Goal: Task Accomplishment & Management: Complete application form

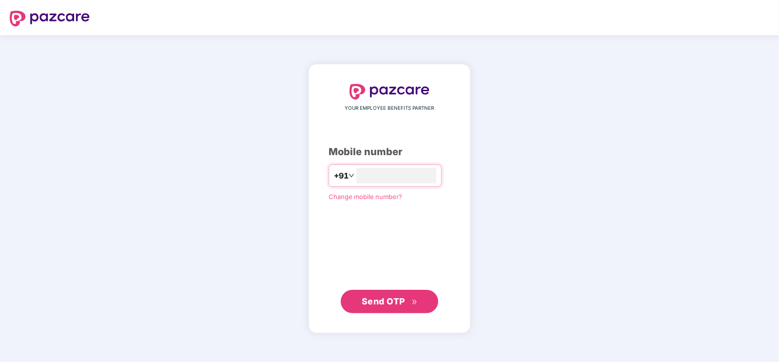
type input "**********"
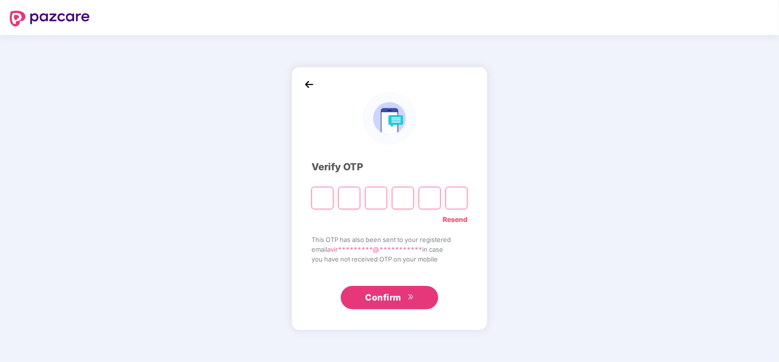
type input "*"
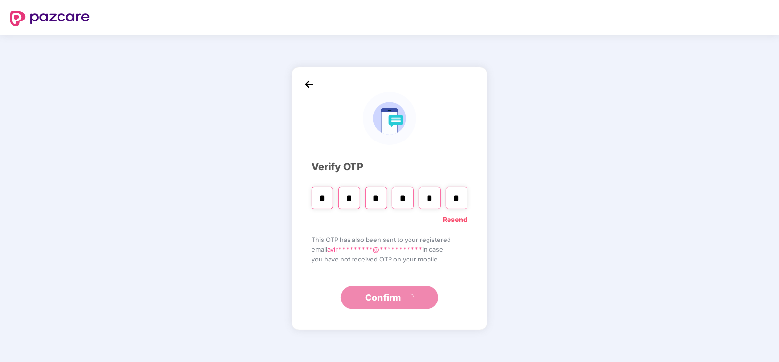
type input "*"
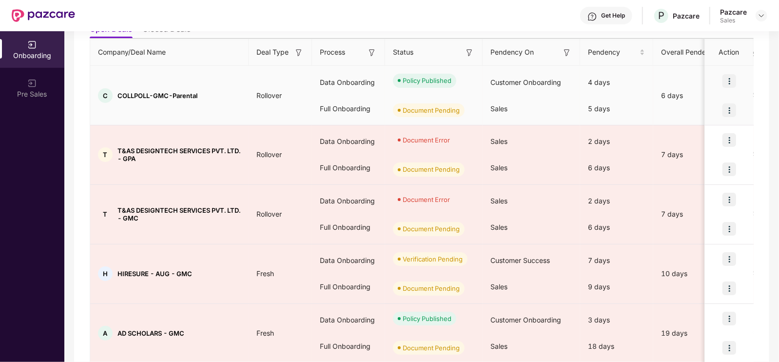
scroll to position [127, 0]
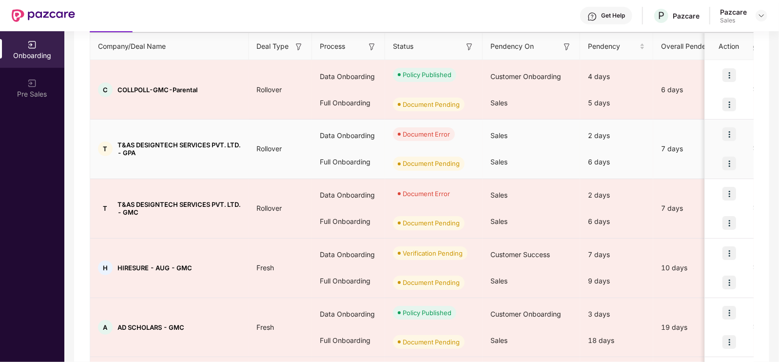
click at [728, 130] on img at bounding box center [729, 134] width 14 height 14
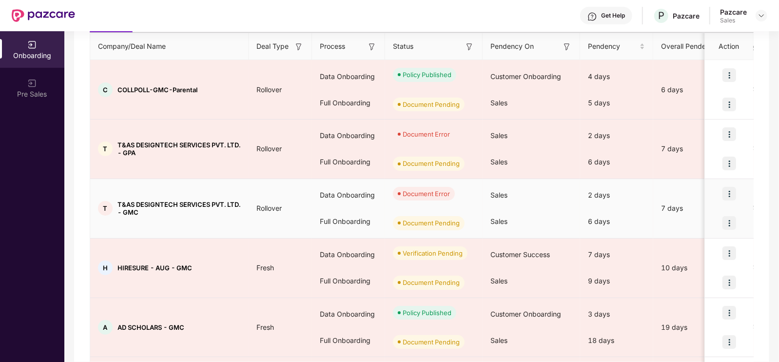
click at [363, 199] on div "Data Onboarding" at bounding box center [348, 195] width 73 height 26
click at [727, 192] on img at bounding box center [729, 194] width 14 height 14
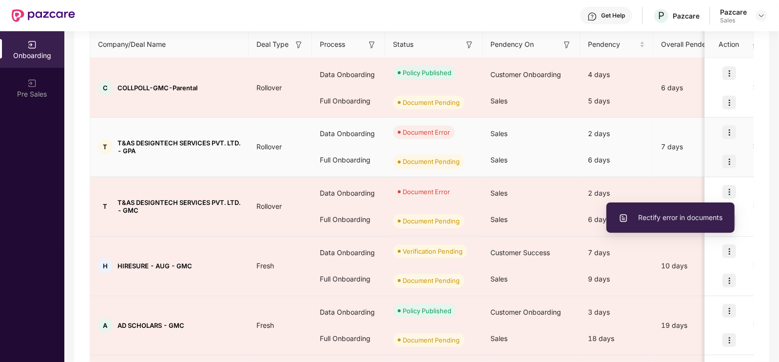
scroll to position [135, 0]
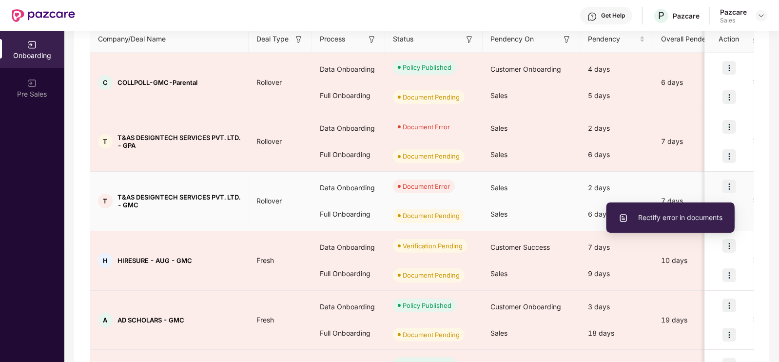
click at [677, 215] on span "Rectify error in documents" at bounding box center [671, 217] width 104 height 11
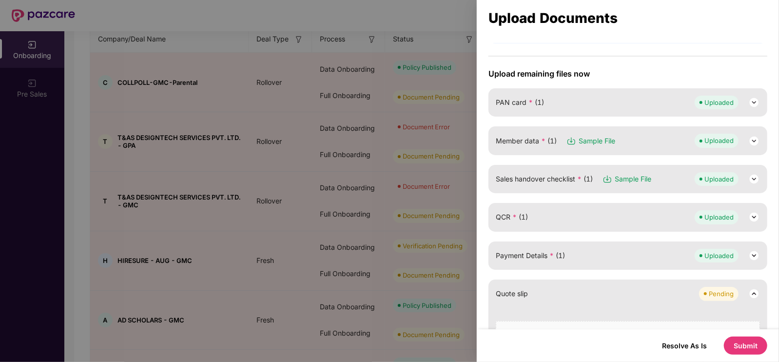
scroll to position [96, 0]
click at [753, 175] on img at bounding box center [754, 178] width 12 height 12
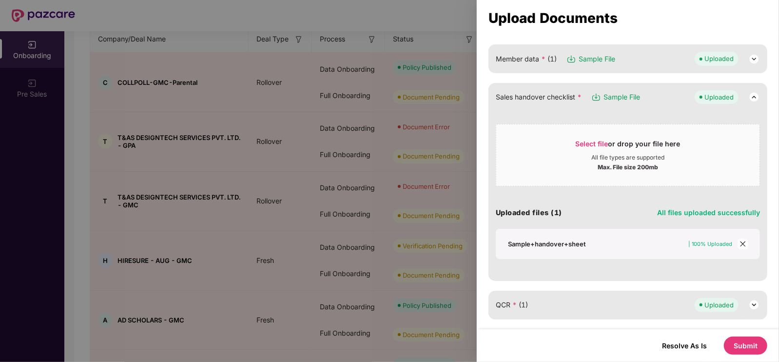
scroll to position [178, 0]
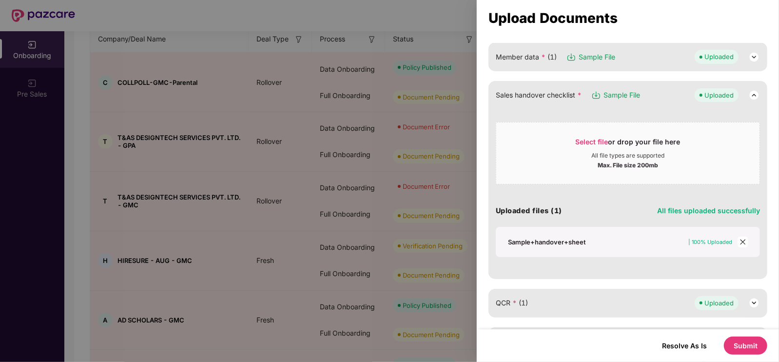
click at [740, 239] on icon "close" at bounding box center [742, 241] width 5 height 5
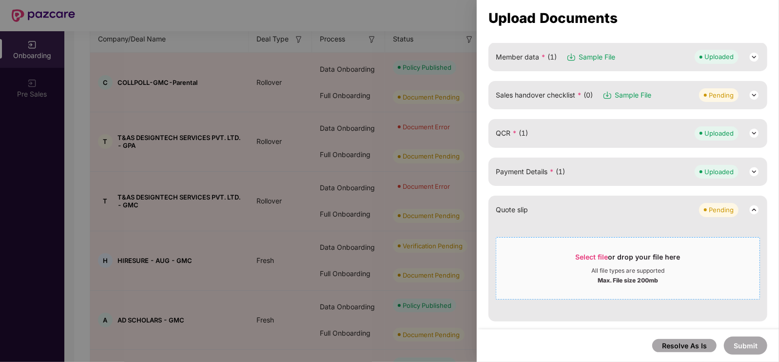
click at [585, 248] on span "Select file or drop your file here All file types are supported Max. File size …" at bounding box center [627, 268] width 263 height 47
click at [619, 94] on span "Sample File" at bounding box center [633, 95] width 37 height 11
click at [759, 87] on div "Sales handover checklist * (0) Sample File Pending" at bounding box center [627, 95] width 279 height 28
click at [754, 92] on img at bounding box center [754, 95] width 12 height 12
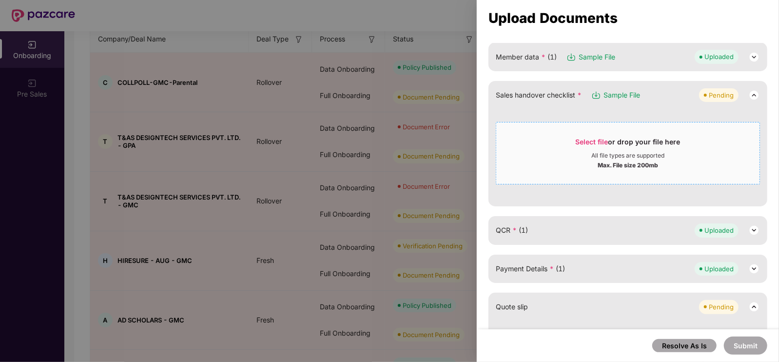
click at [590, 139] on span "Select file" at bounding box center [592, 141] width 33 height 8
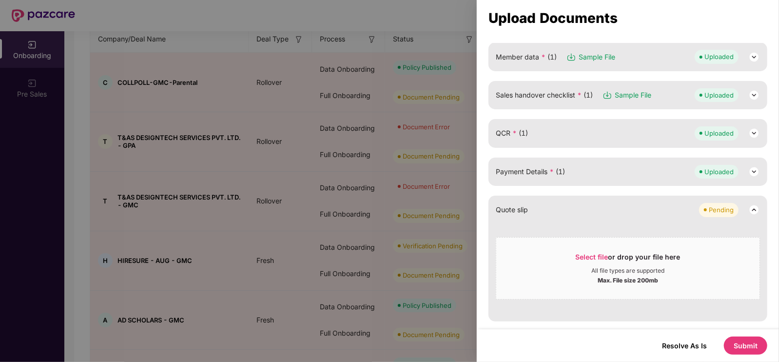
click at [757, 344] on button "Submit" at bounding box center [745, 345] width 43 height 18
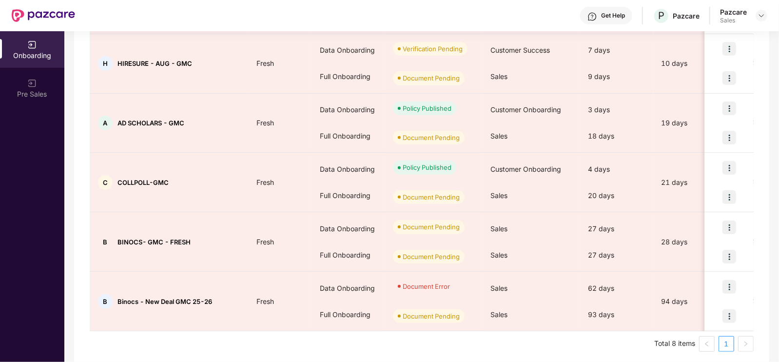
scroll to position [335, 0]
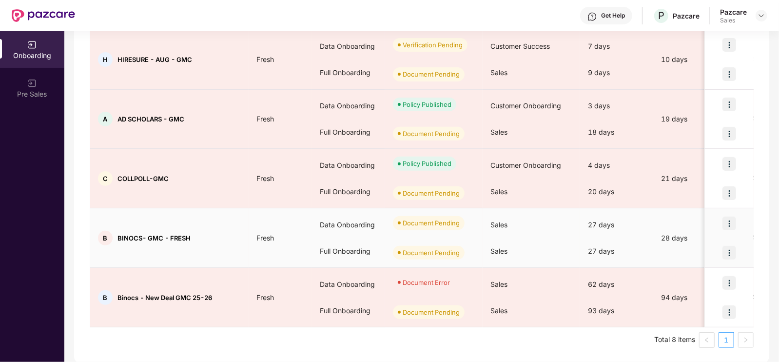
click at [260, 250] on td "Fresh" at bounding box center [280, 237] width 63 height 59
click at [732, 217] on img at bounding box center [729, 223] width 14 height 14
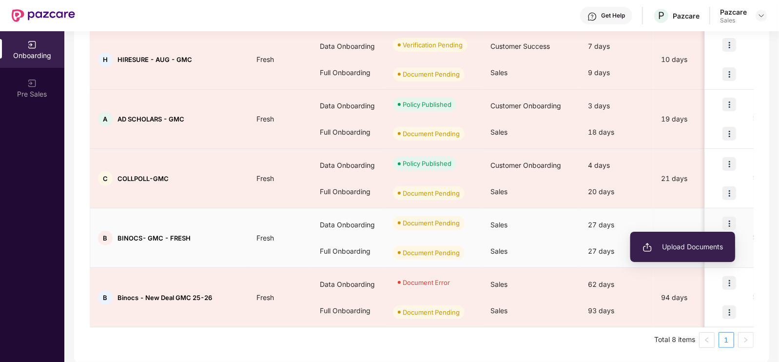
click at [687, 242] on span "Upload Documents" at bounding box center [682, 246] width 80 height 11
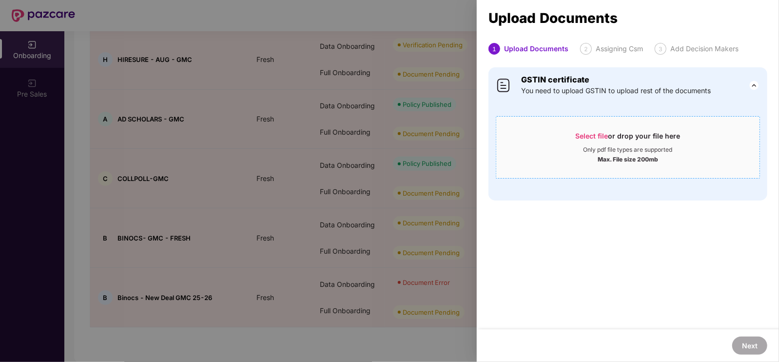
click at [586, 133] on span "Select file" at bounding box center [592, 136] width 33 height 8
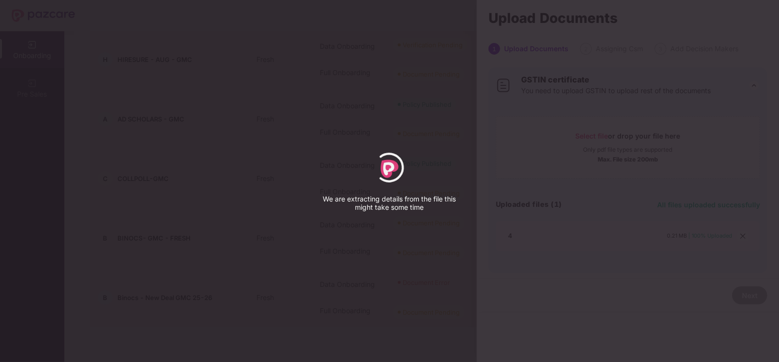
select select "*****"
select select "******"
select select "**********"
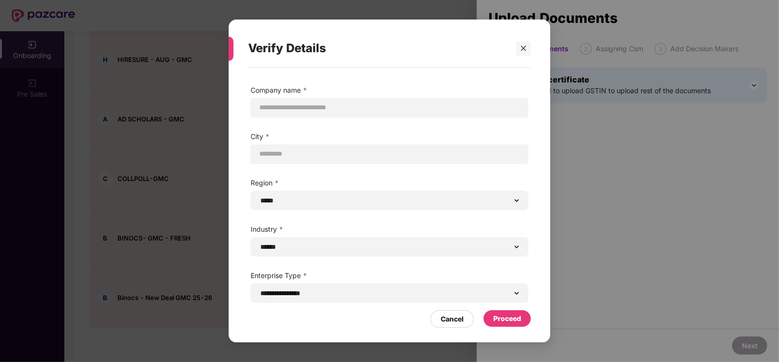
click at [496, 318] on div "Proceed" at bounding box center [507, 318] width 28 height 11
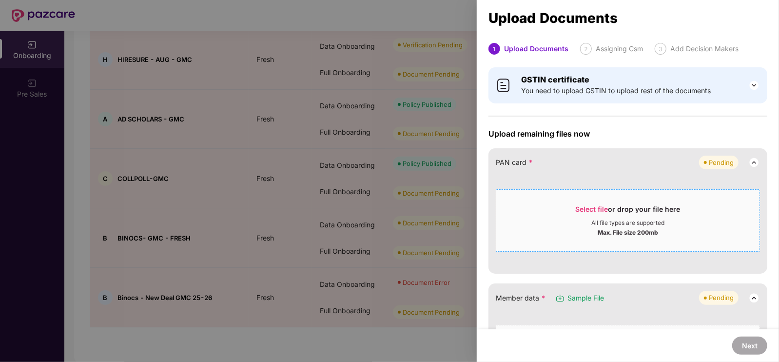
click at [599, 211] on span "Select file" at bounding box center [592, 209] width 33 height 8
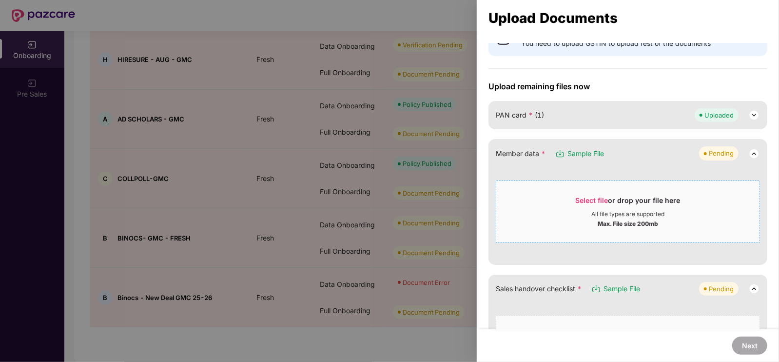
scroll to position [85, 0]
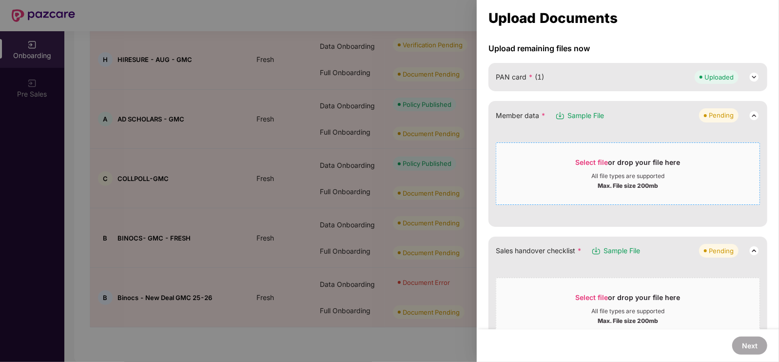
click at [601, 158] on span "Select file" at bounding box center [592, 162] width 33 height 8
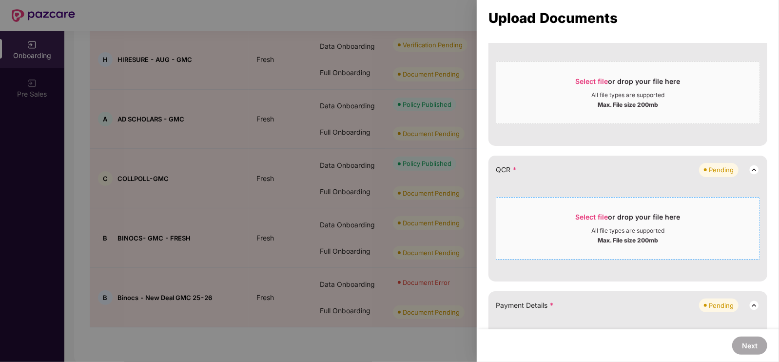
scroll to position [204, 0]
click at [590, 213] on span "Select file" at bounding box center [592, 217] width 33 height 8
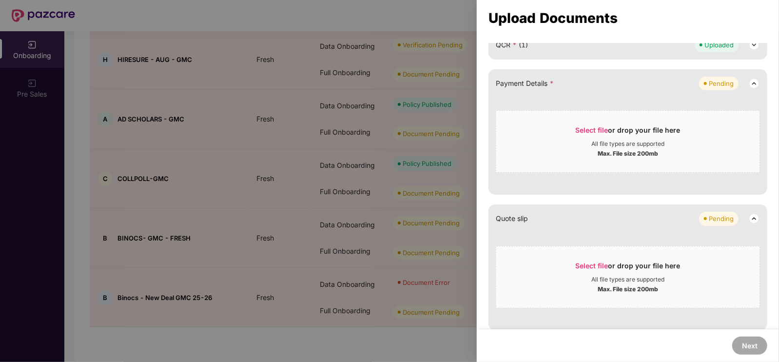
scroll to position [329, 0]
click at [596, 119] on span "Select file or drop your file here All file types are supported Max. File size …" at bounding box center [627, 140] width 263 height 47
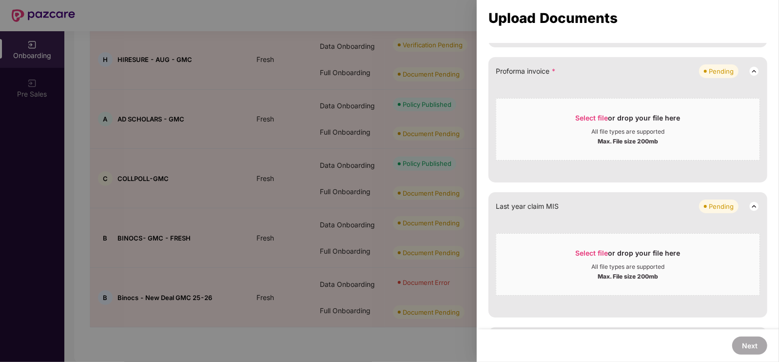
scroll to position [517, 0]
click at [331, 20] on div at bounding box center [389, 181] width 779 height 362
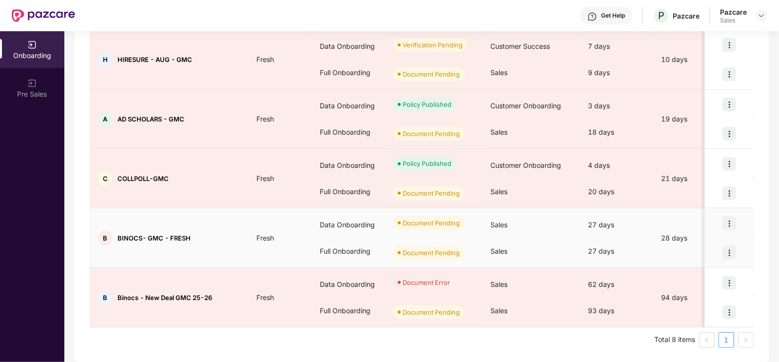
click at [730, 222] on img at bounding box center [729, 223] width 14 height 14
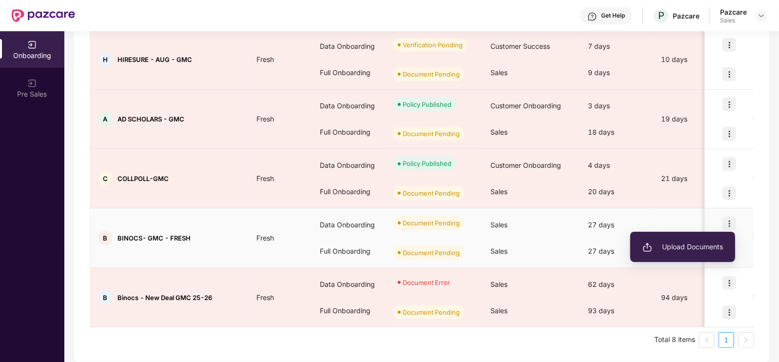
click at [693, 242] on span "Upload Documents" at bounding box center [682, 246] width 80 height 11
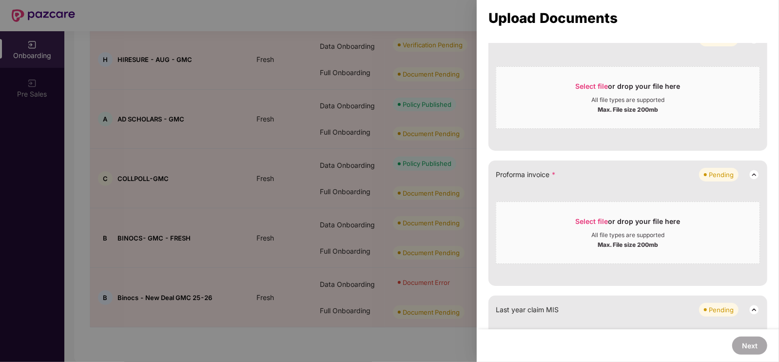
scroll to position [411, 0]
click at [596, 219] on span "Select file" at bounding box center [592, 221] width 33 height 8
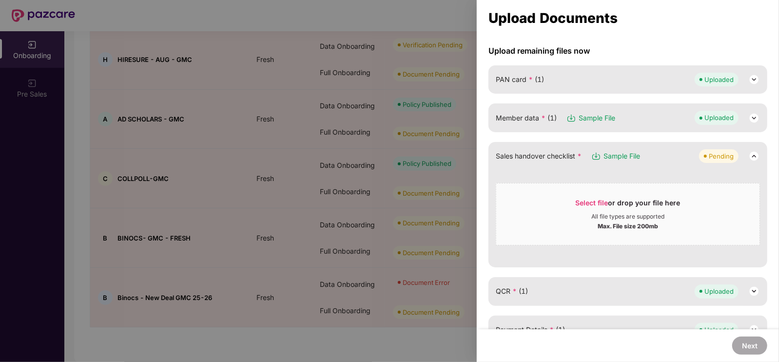
scroll to position [83, 0]
click at [590, 203] on span "Select file" at bounding box center [592, 202] width 33 height 8
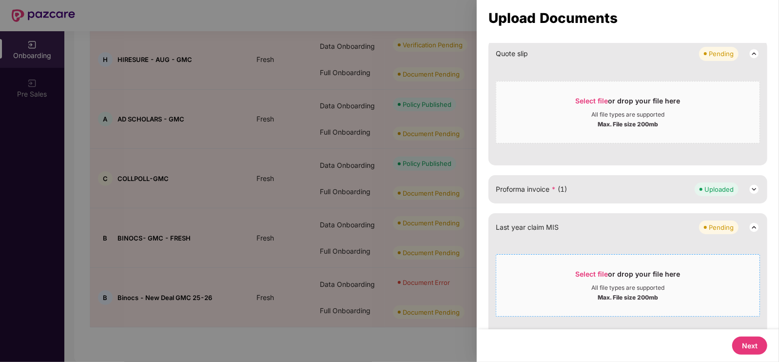
scroll to position [313, 0]
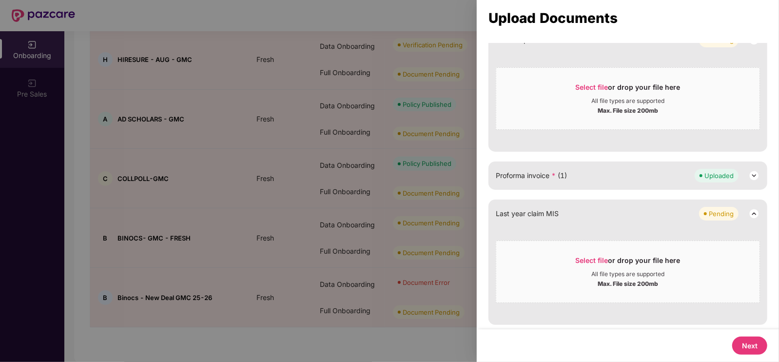
click at [750, 337] on button "Next" at bounding box center [749, 345] width 35 height 18
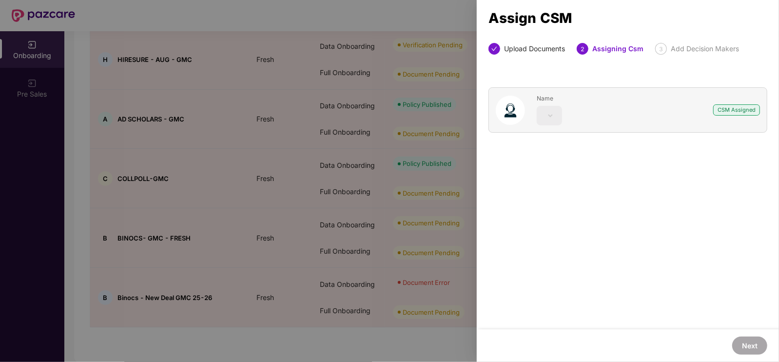
click at [168, 108] on div at bounding box center [389, 181] width 779 height 362
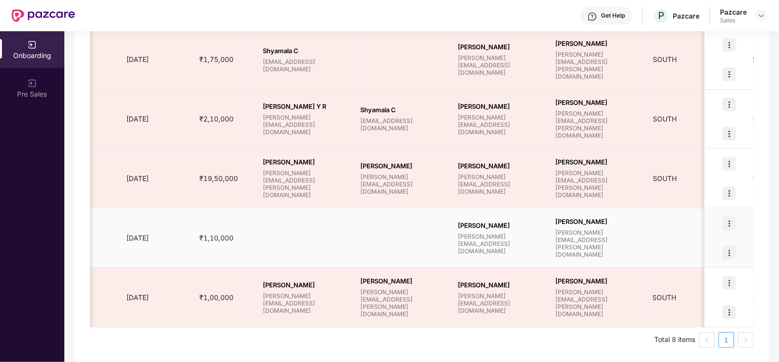
scroll to position [0, 762]
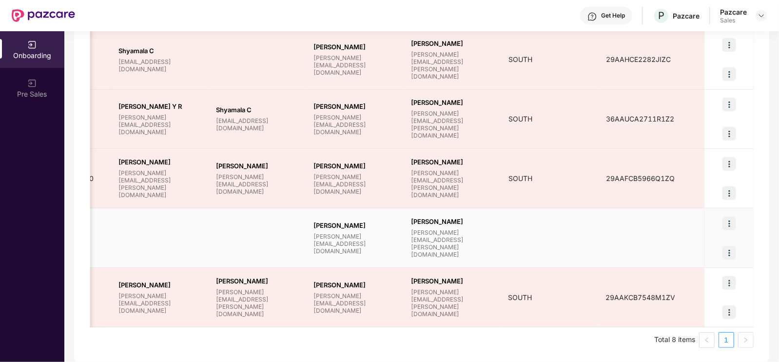
click at [733, 223] on img at bounding box center [729, 223] width 14 height 14
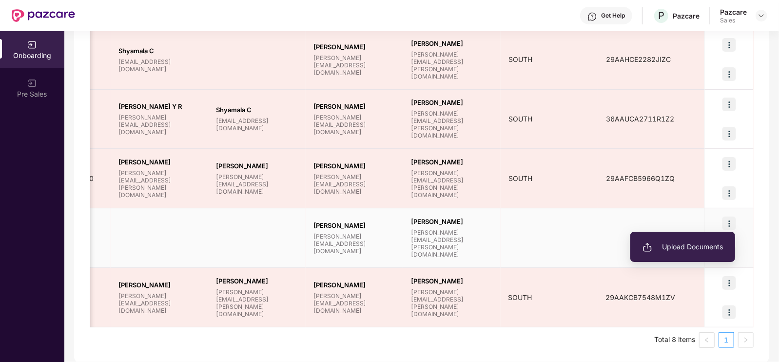
click at [677, 251] on span "Upload Documents" at bounding box center [682, 246] width 80 height 11
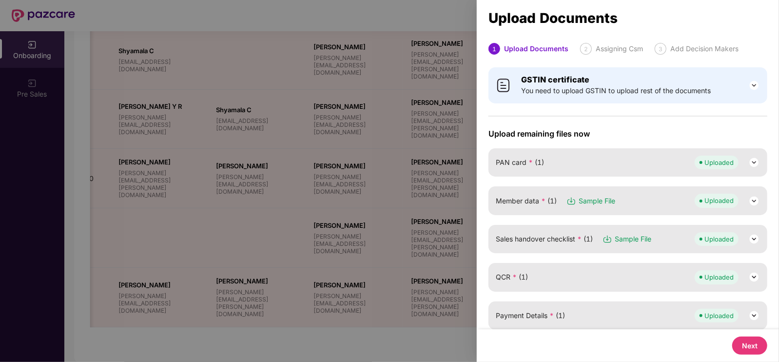
click at [756, 341] on button "Next" at bounding box center [749, 345] width 35 height 18
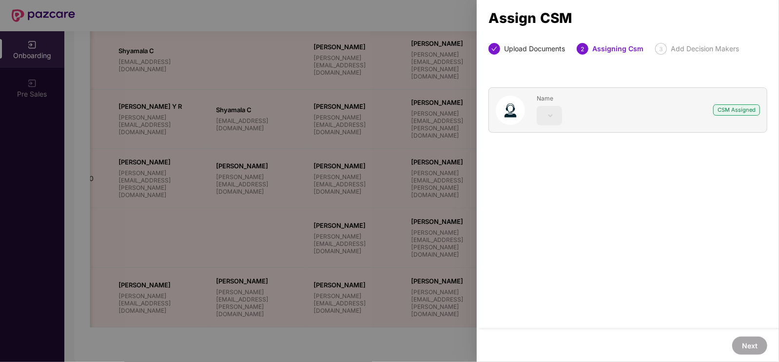
click at [741, 113] on div "CSM Assigned" at bounding box center [736, 109] width 47 height 11
click at [665, 108] on div "Name CSM Assigned" at bounding box center [627, 109] width 279 height 45
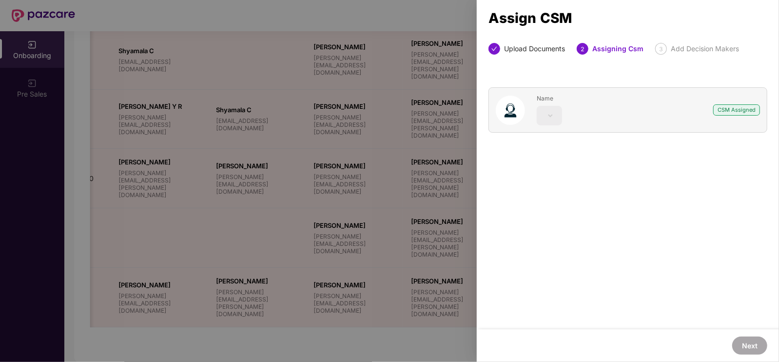
click at [535, 102] on div "Name" at bounding box center [529, 110] width 66 height 31
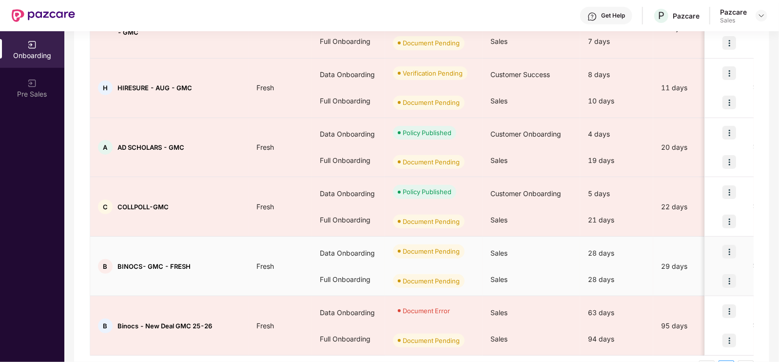
scroll to position [335, 0]
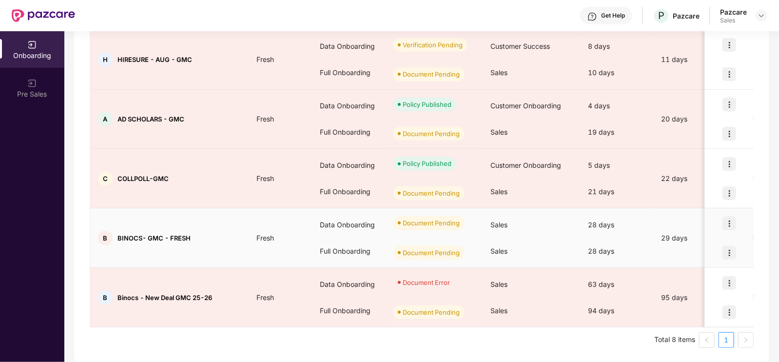
click at [732, 220] on img at bounding box center [729, 223] width 14 height 14
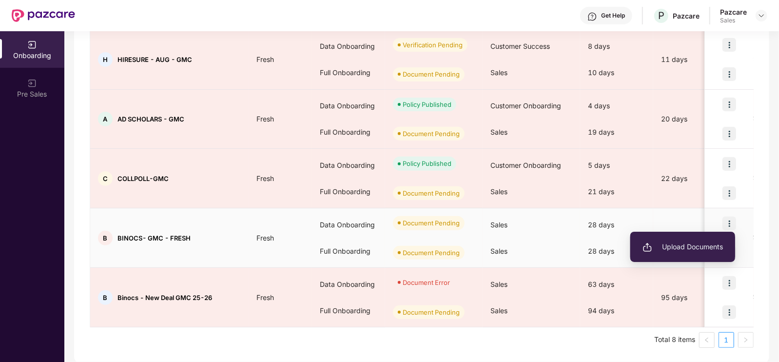
click at [692, 244] on span "Upload Documents" at bounding box center [682, 246] width 80 height 11
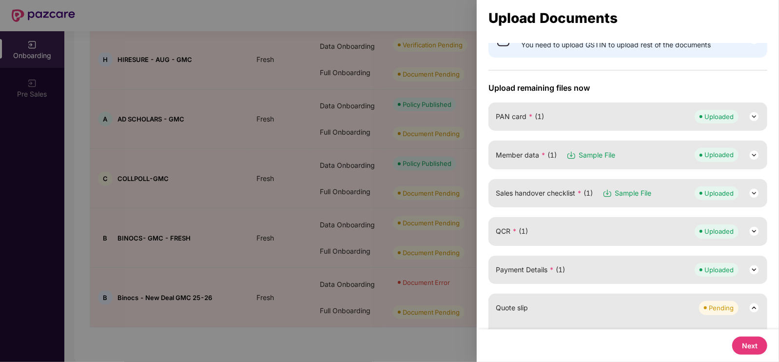
scroll to position [48, 0]
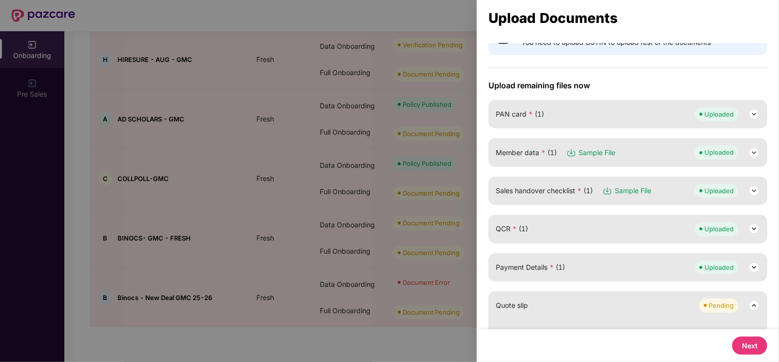
click at [752, 189] on img at bounding box center [754, 191] width 12 height 12
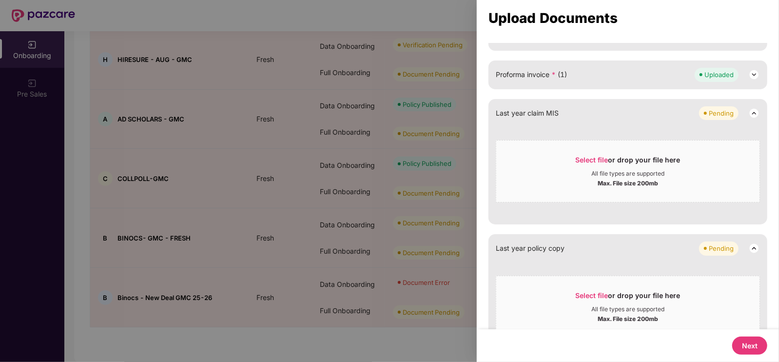
scroll to position [635, 0]
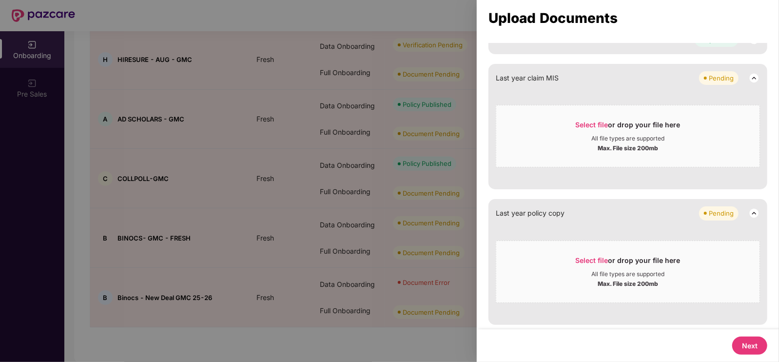
click at [754, 349] on button "Next" at bounding box center [749, 345] width 35 height 18
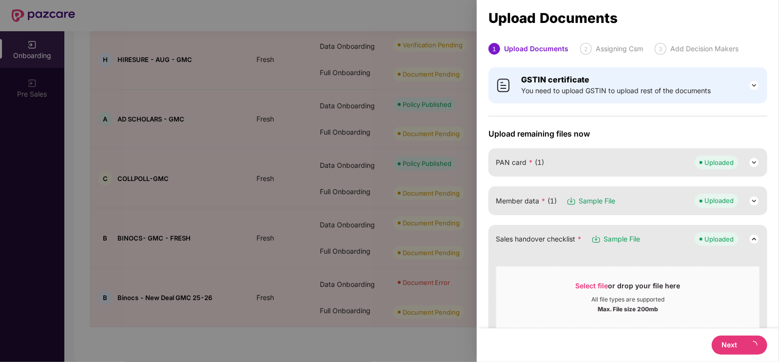
select select "**********"
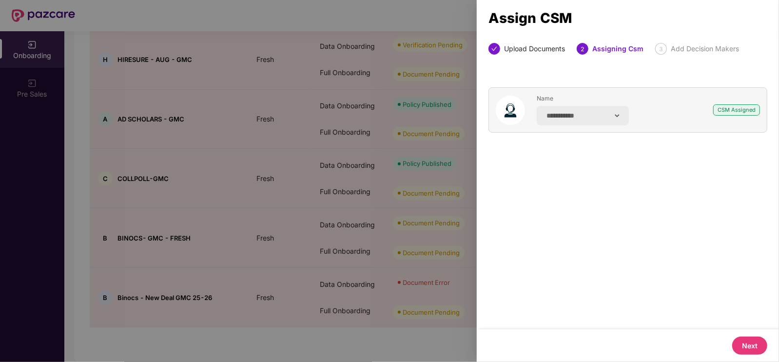
click at [748, 339] on button "Next" at bounding box center [749, 345] width 35 height 18
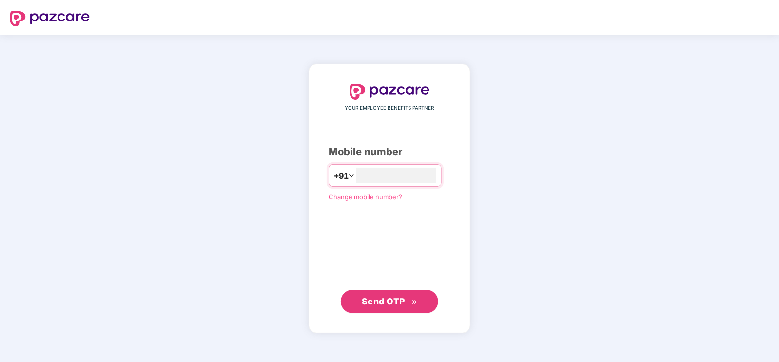
type input "**********"
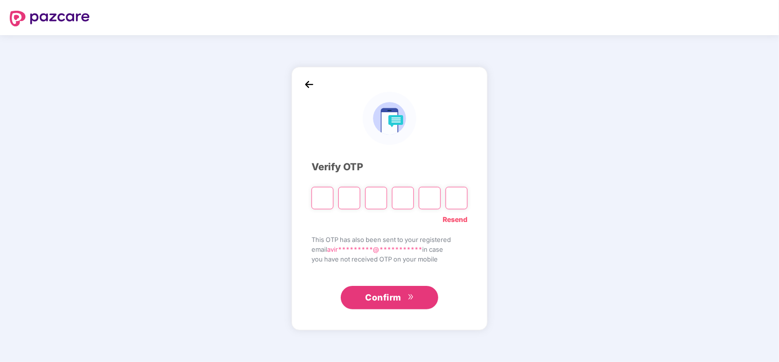
type input "*"
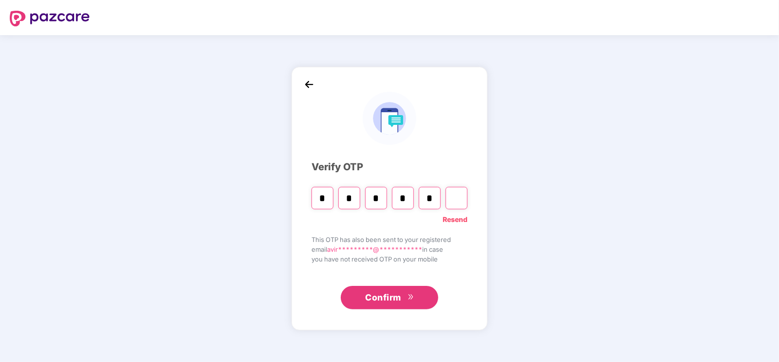
type input "*"
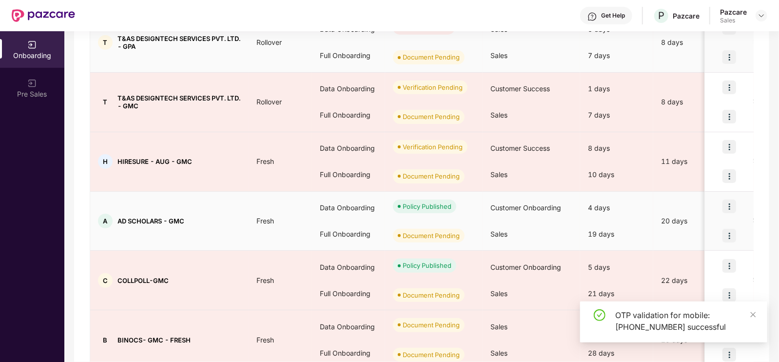
scroll to position [335, 0]
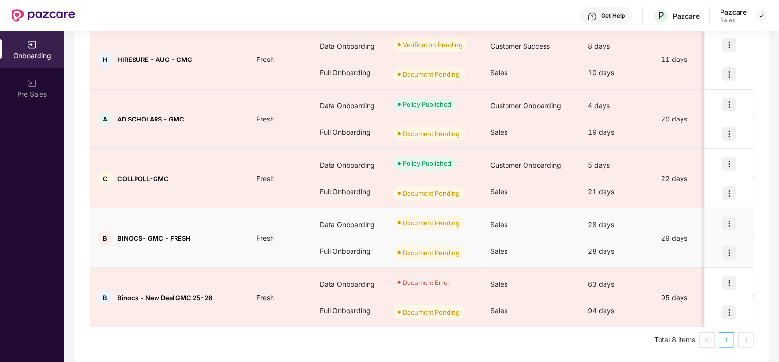
click at [734, 223] on img at bounding box center [729, 223] width 14 height 14
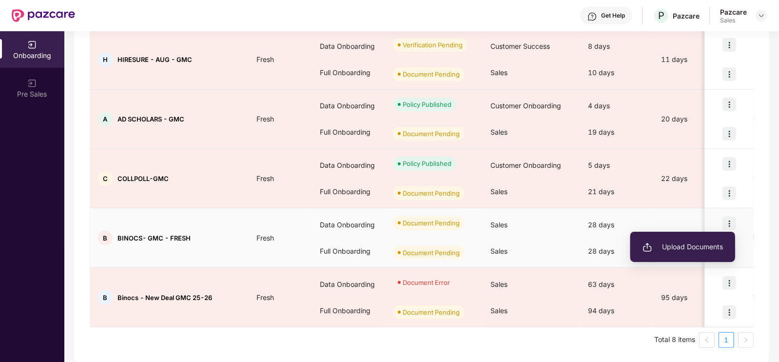
click at [701, 240] on li "Upload Documents" at bounding box center [682, 246] width 105 height 20
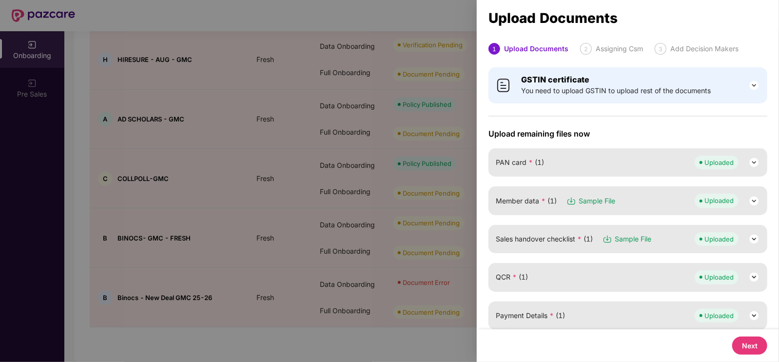
click at [758, 348] on button "Next" at bounding box center [749, 345] width 35 height 18
select select "**********"
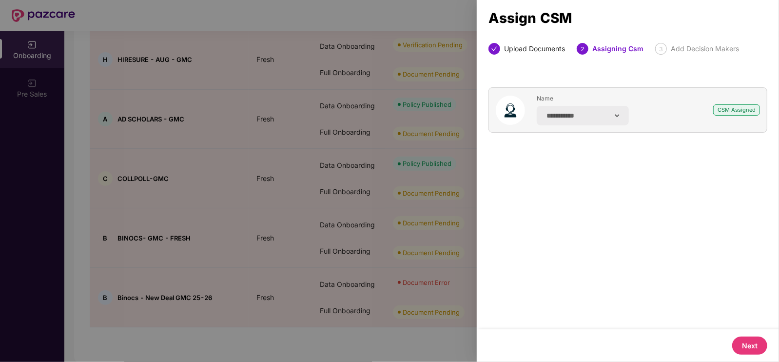
click at [751, 347] on button "Next" at bounding box center [749, 345] width 35 height 18
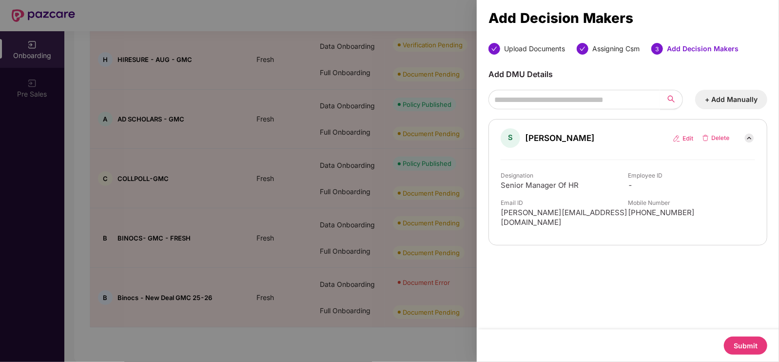
click at [754, 346] on button "Submit" at bounding box center [745, 345] width 43 height 18
